Goal: Check status

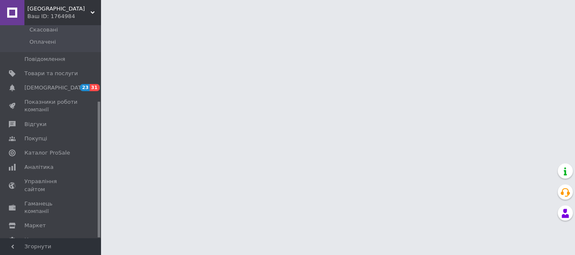
scroll to position [119, 0]
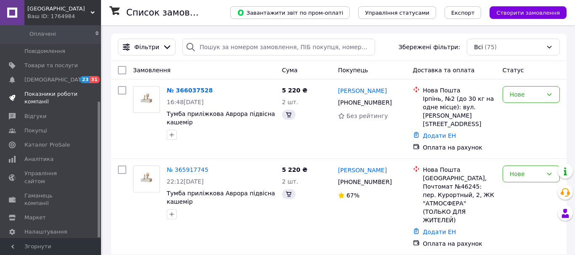
click at [44, 90] on span "Показники роботи компанії" at bounding box center [50, 97] width 53 height 15
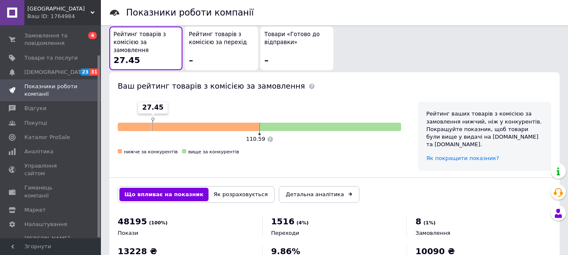
scroll to position [518, 0]
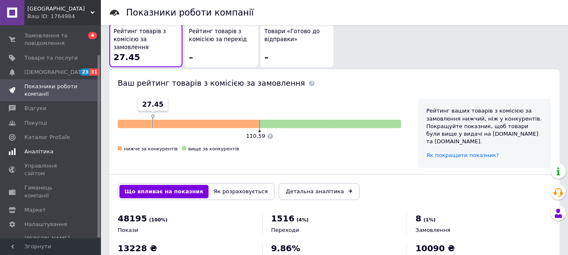
click at [40, 151] on span "Аналітика" at bounding box center [38, 152] width 29 height 8
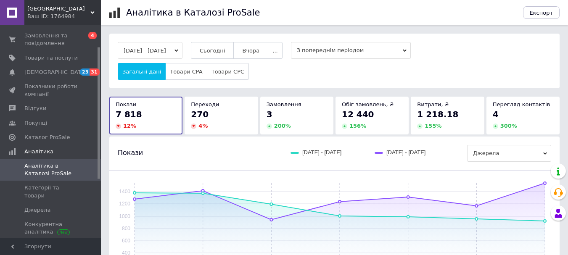
click at [183, 44] on button "[DATE] - [DATE]" at bounding box center [150, 50] width 65 height 17
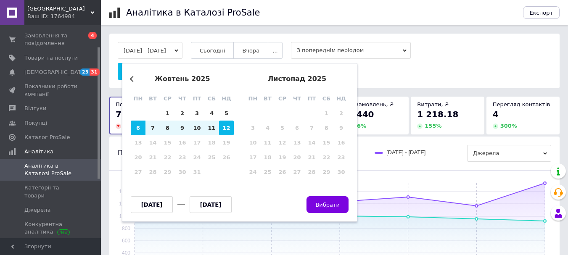
click at [225, 125] on div "12" at bounding box center [226, 128] width 15 height 15
type input "[DATE]"
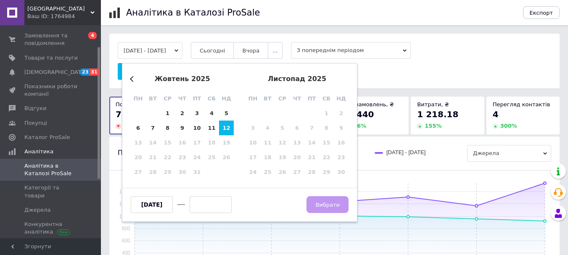
click at [202, 204] on input "text" at bounding box center [211, 204] width 42 height 17
click at [230, 129] on div "12" at bounding box center [226, 128] width 15 height 15
type input "[DATE]"
click at [321, 202] on span "Вибрати" at bounding box center [328, 205] width 24 height 6
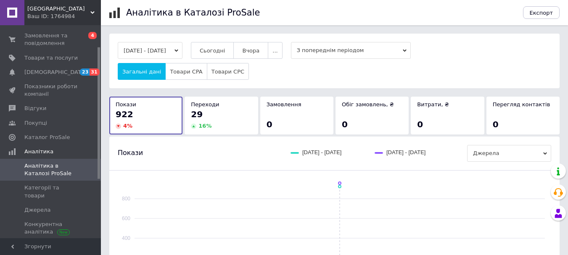
click at [182, 53] on button "[DATE] - [DATE]" at bounding box center [150, 50] width 65 height 17
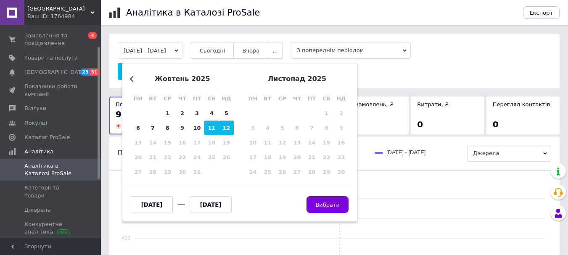
click at [209, 133] on div "11" at bounding box center [211, 128] width 15 height 15
type input "[DATE]"
click at [212, 205] on input "text" at bounding box center [211, 204] width 42 height 17
click at [214, 132] on div "11" at bounding box center [211, 128] width 15 height 15
type input "[DATE]"
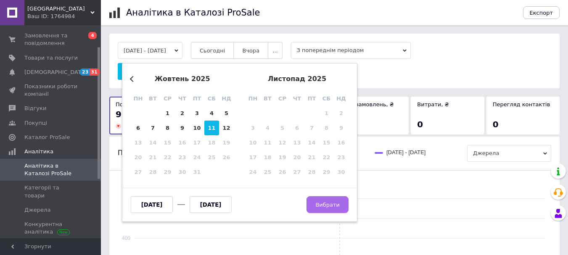
click at [344, 205] on button "Вибрати" at bounding box center [328, 204] width 42 height 17
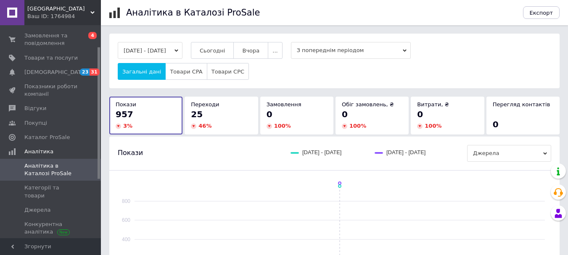
click at [162, 53] on button "[DATE] - [DATE]" at bounding box center [150, 50] width 65 height 17
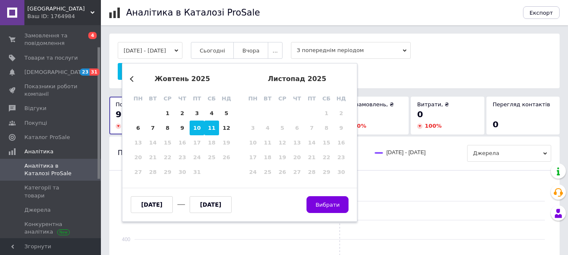
click at [194, 130] on div "10" at bounding box center [197, 128] width 15 height 15
type input "[DATE]"
click at [212, 207] on input "text" at bounding box center [211, 204] width 42 height 17
click at [199, 127] on div "10" at bounding box center [197, 128] width 15 height 15
type input "[DATE]"
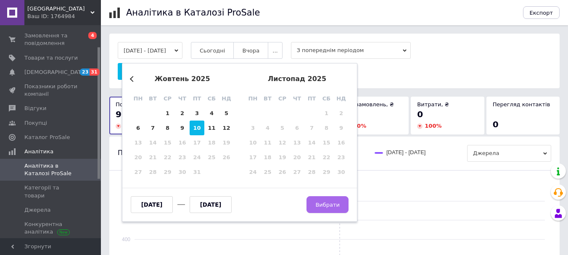
click at [330, 204] on span "Вибрати" at bounding box center [328, 205] width 24 height 6
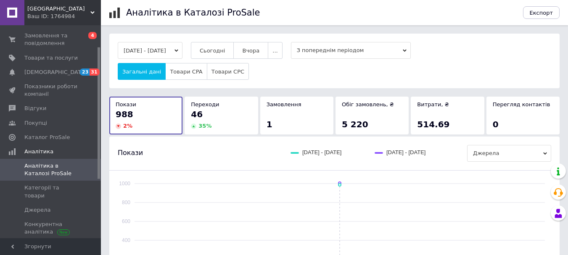
click at [269, 124] on span "1" at bounding box center [270, 124] width 6 height 10
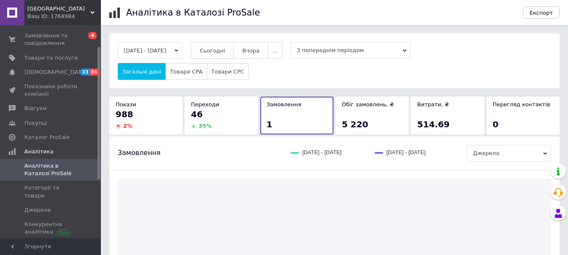
click at [276, 110] on div "Замовлення 1" at bounding box center [297, 115] width 61 height 29
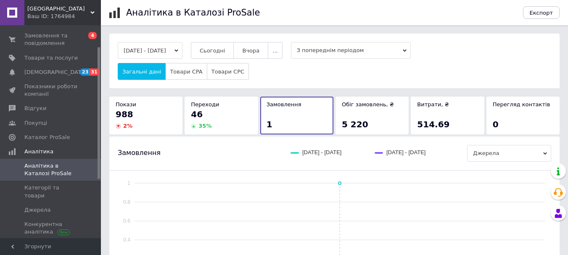
scroll to position [166, 0]
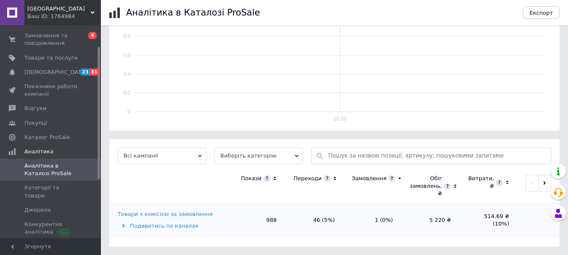
click at [186, 224] on div "Подивитись по каналах" at bounding box center [171, 227] width 107 height 8
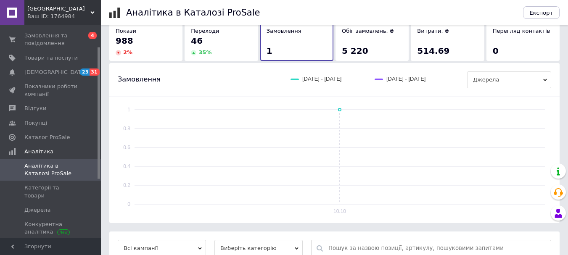
scroll to position [0, 0]
